Goal: Task Accomplishment & Management: Use online tool/utility

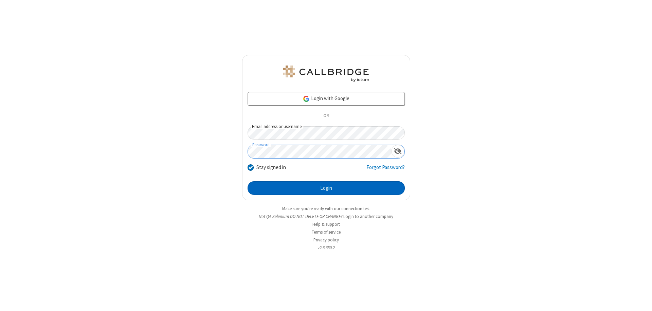
click at [326, 188] on button "Login" at bounding box center [326, 188] width 157 height 14
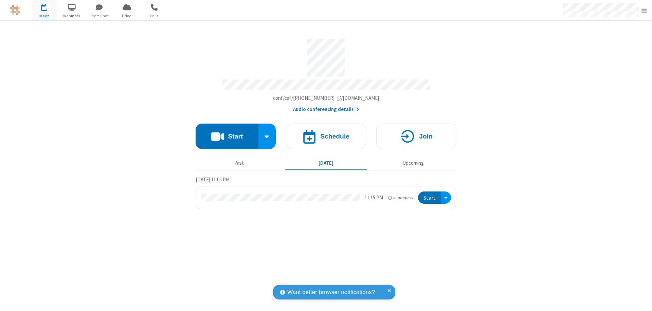
click at [227, 133] on button "Start" at bounding box center [227, 136] width 63 height 25
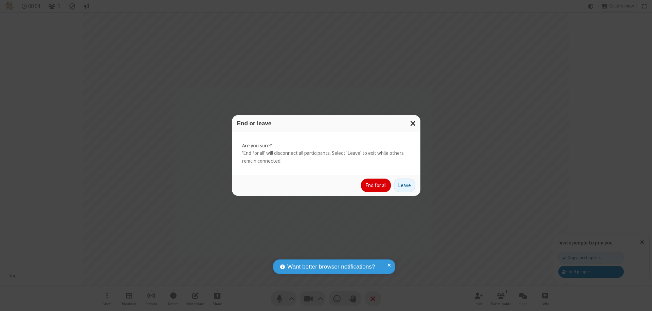
click at [376, 185] on button "End for all" at bounding box center [376, 186] width 30 height 14
